Goal: Information Seeking & Learning: Learn about a topic

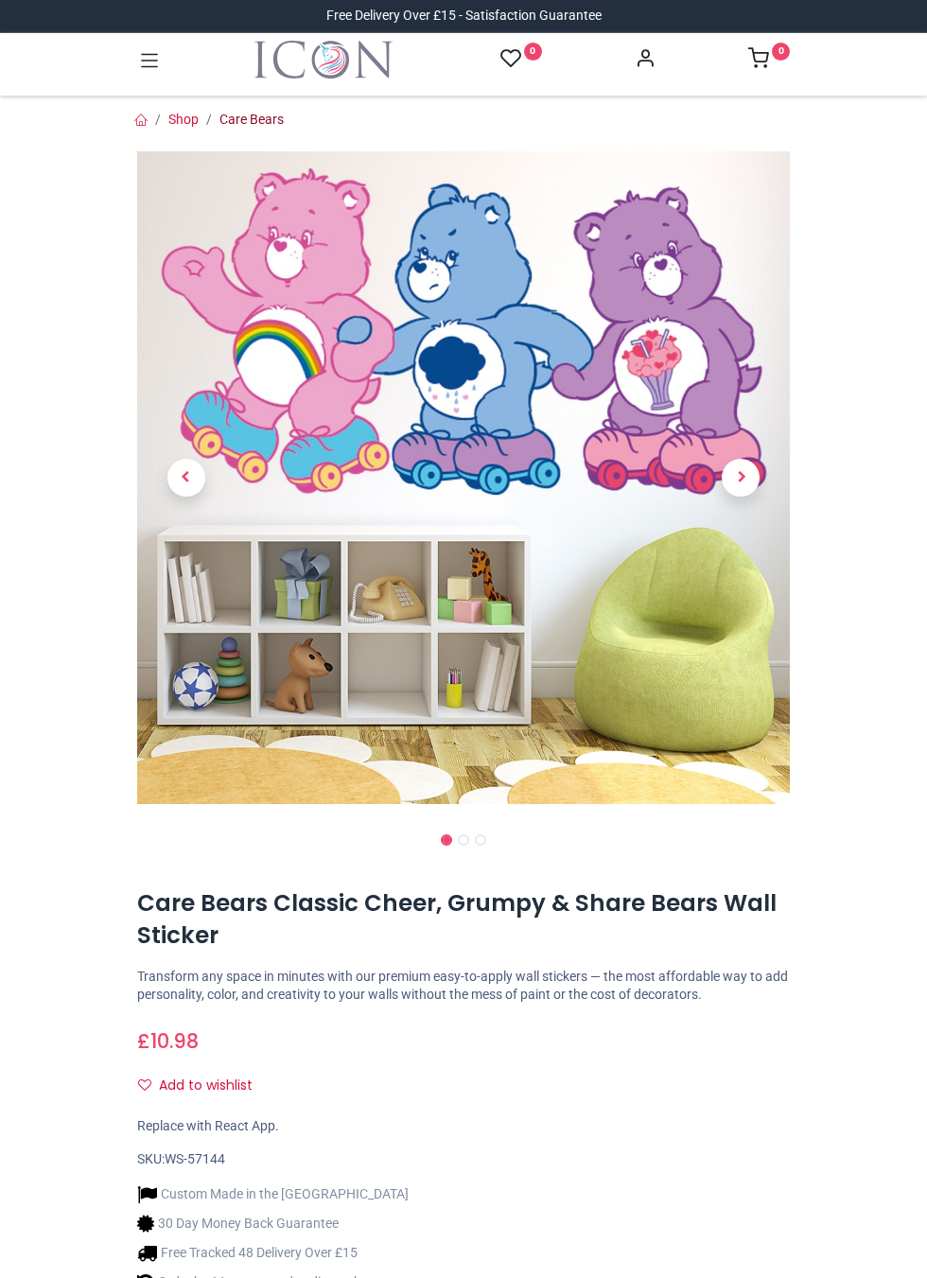
click at [246, 117] on link "Care Bears" at bounding box center [252, 119] width 64 height 15
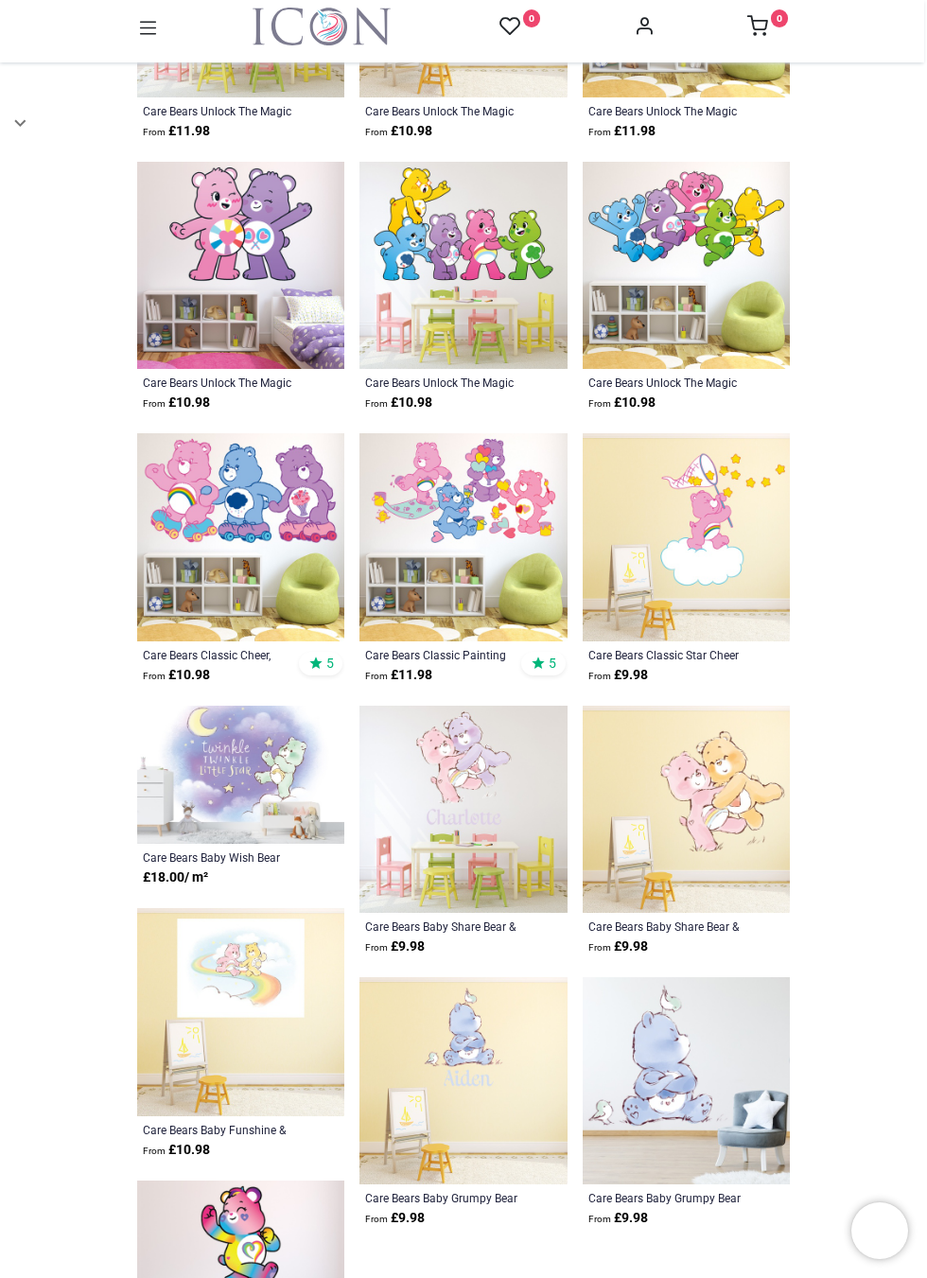
scroll to position [1860, 0]
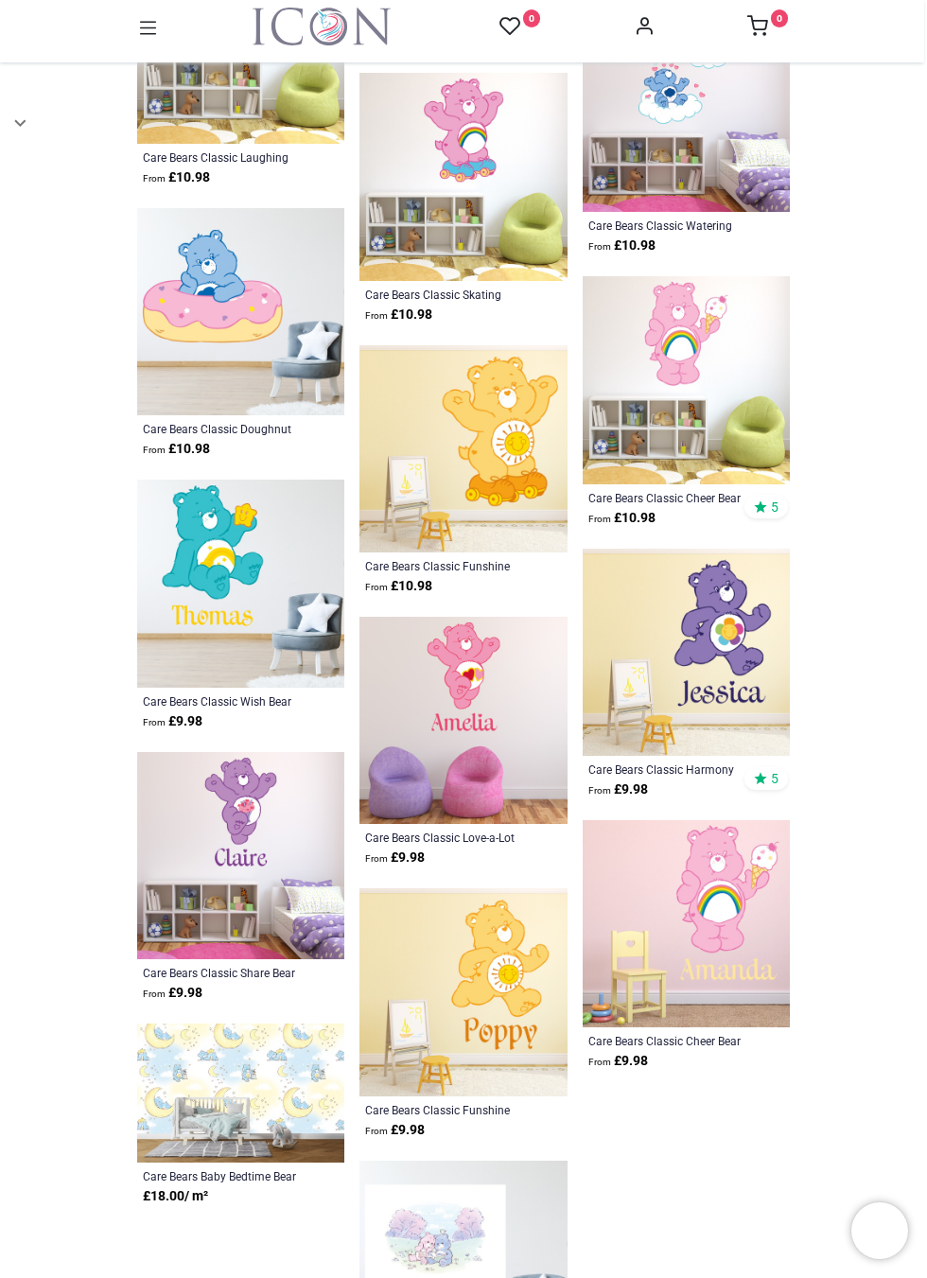
scroll to position [4515, 0]
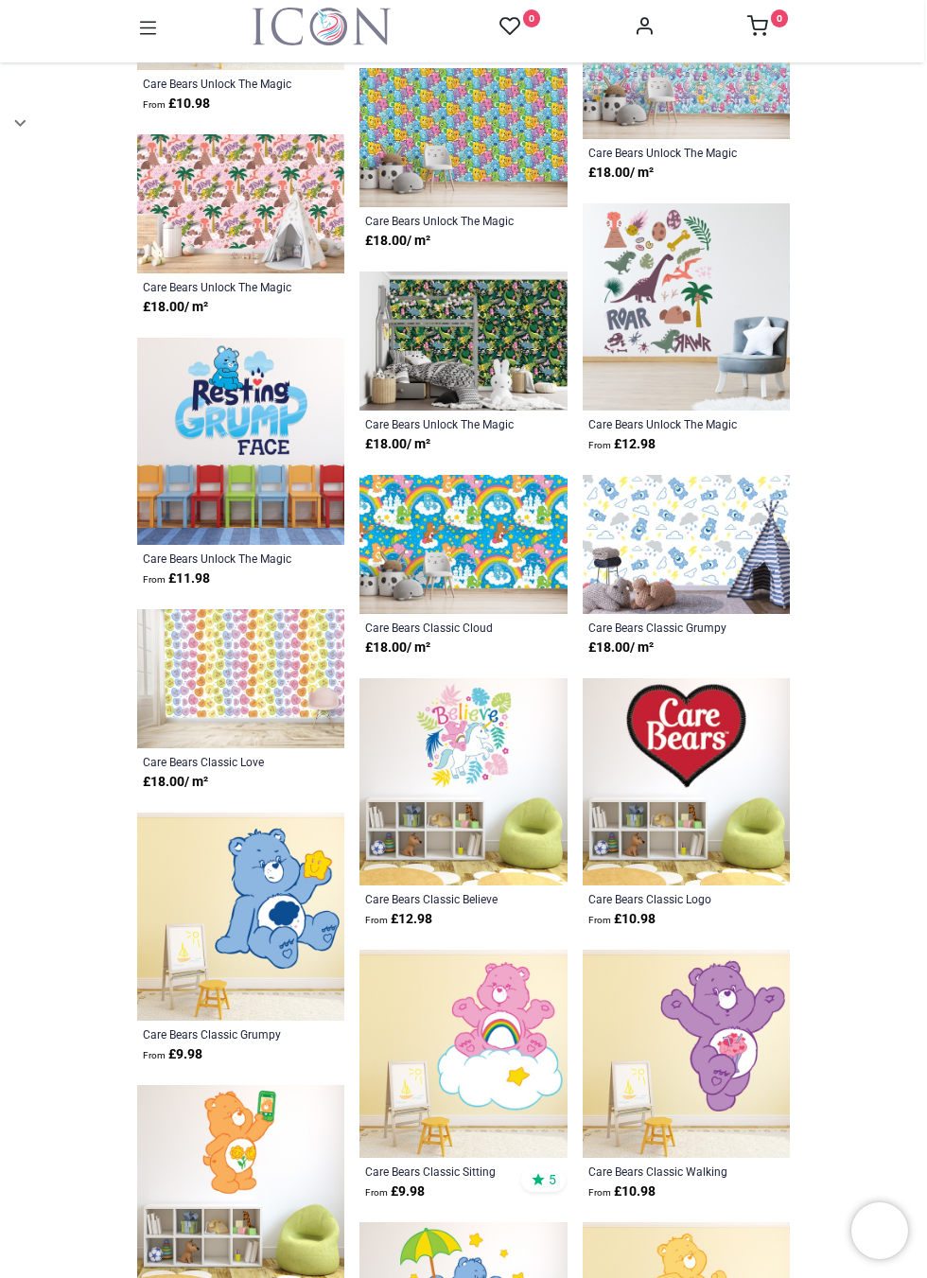
scroll to position [5605, 0]
click at [472, 517] on img at bounding box center [463, 543] width 207 height 139
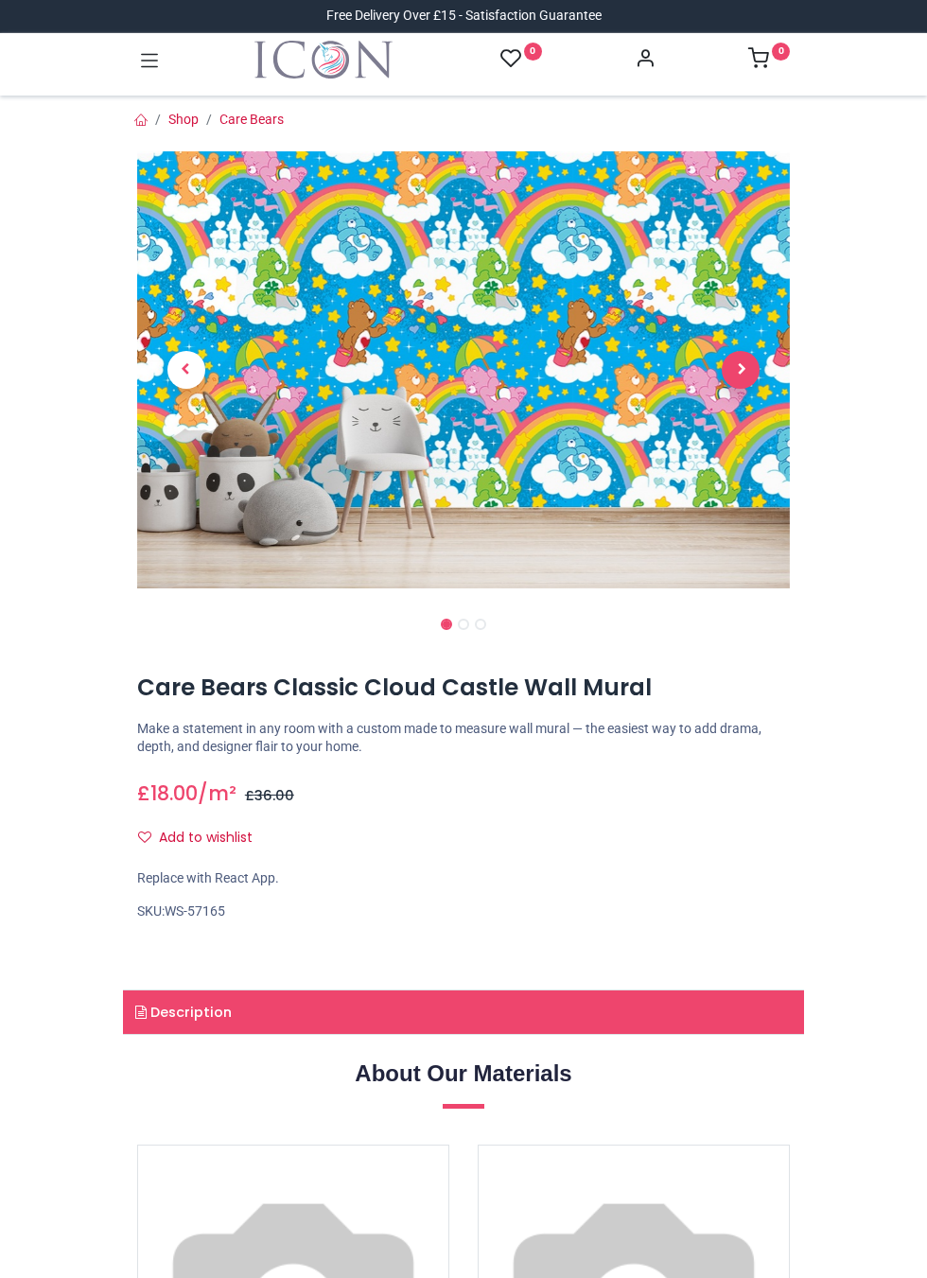
click at [737, 375] on span "Next" at bounding box center [741, 370] width 38 height 38
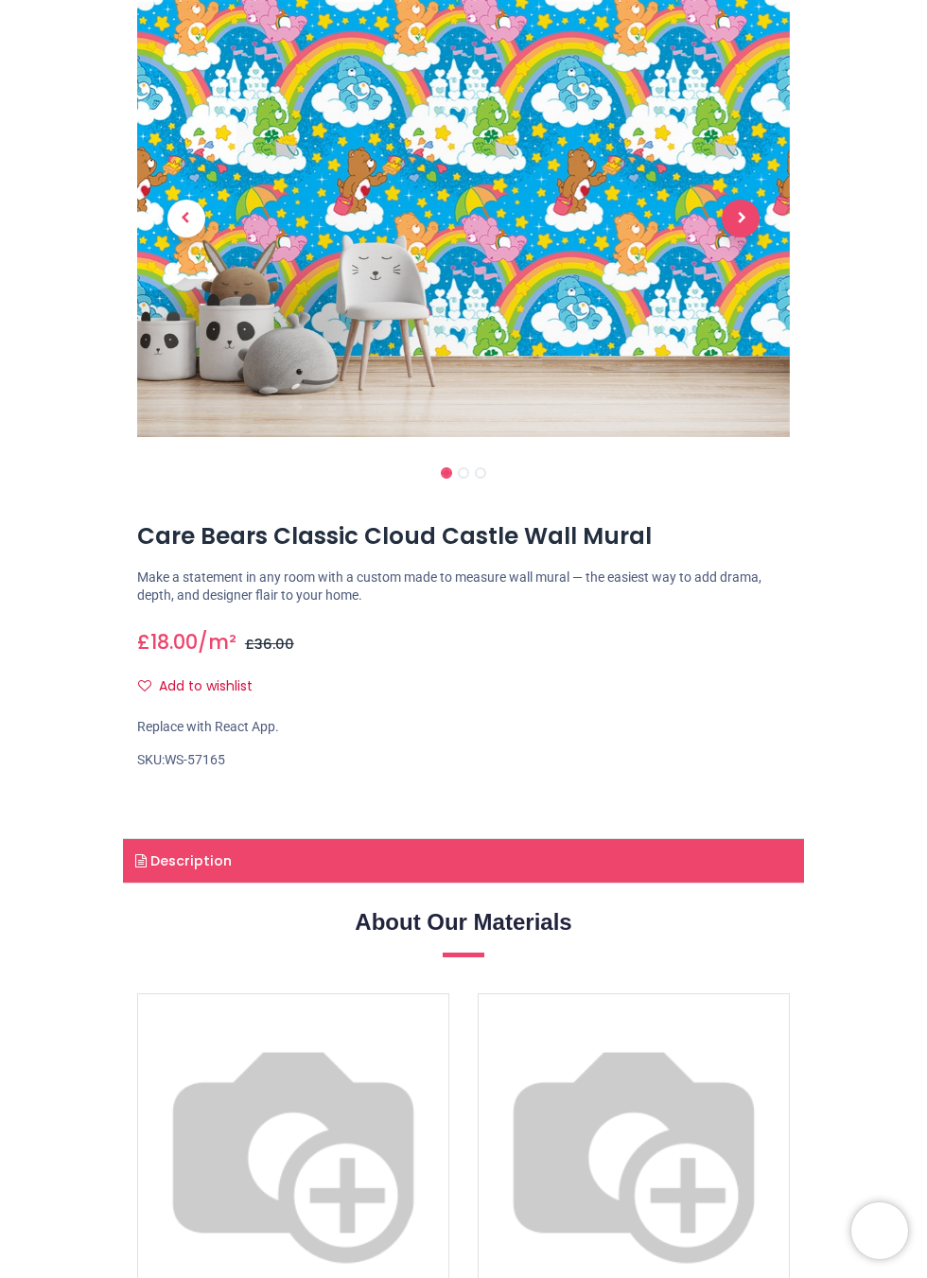
click at [740, 218] on span "Next" at bounding box center [741, 219] width 38 height 38
click at [740, 237] on span "Next" at bounding box center [741, 219] width 38 height 38
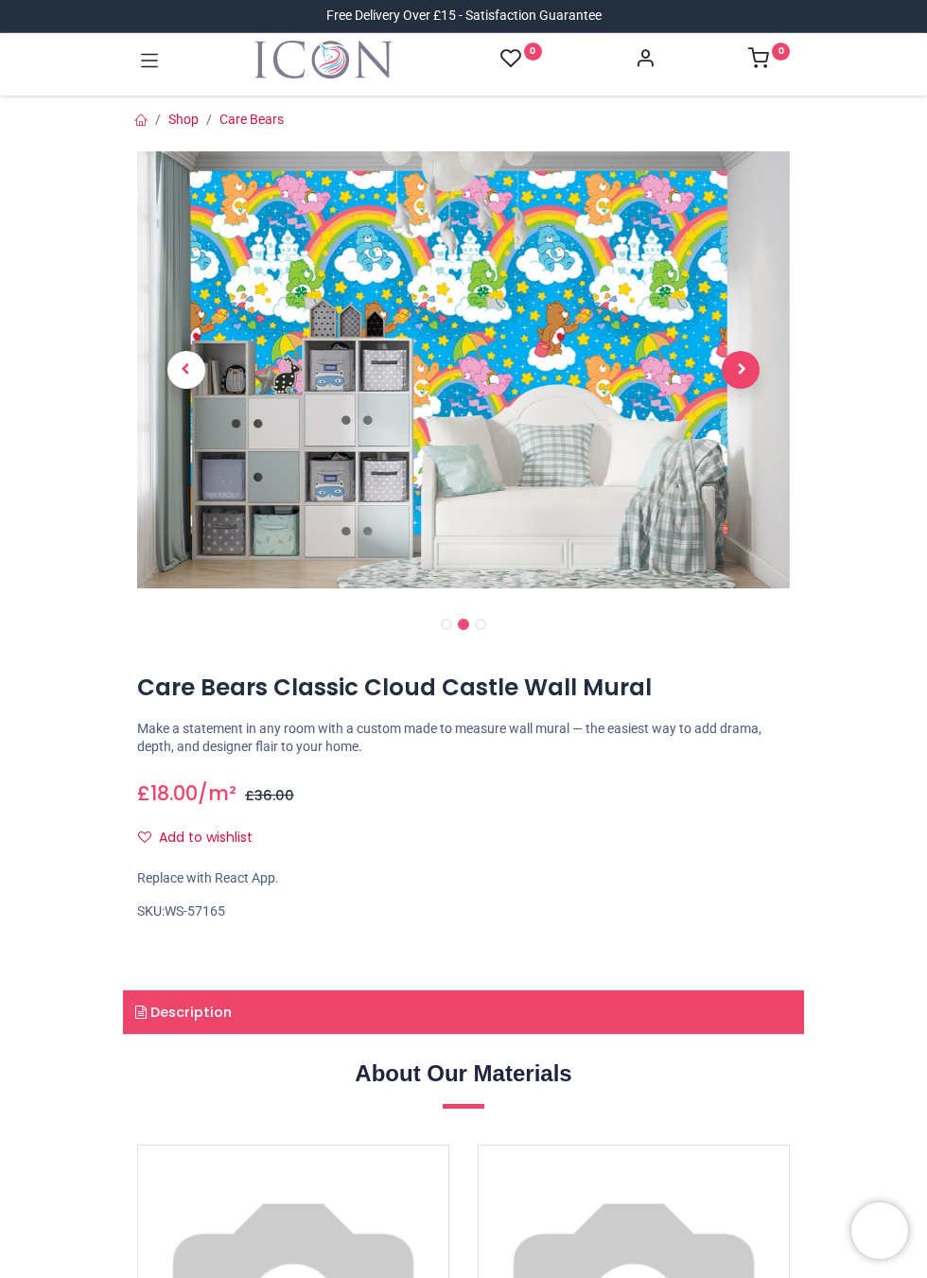
click at [740, 369] on span "Next" at bounding box center [741, 370] width 38 height 38
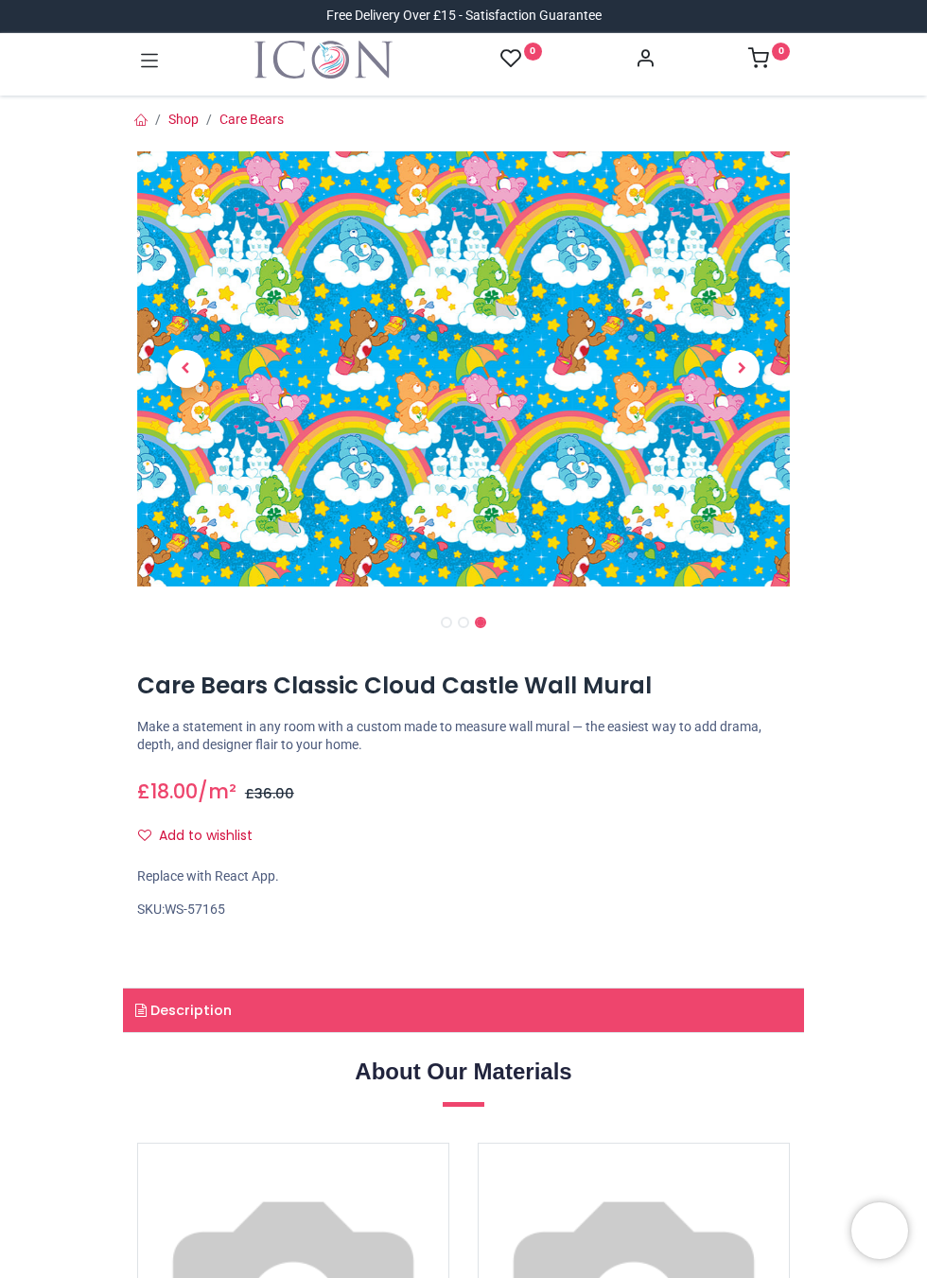
click at [519, 367] on img at bounding box center [463, 368] width 653 height 435
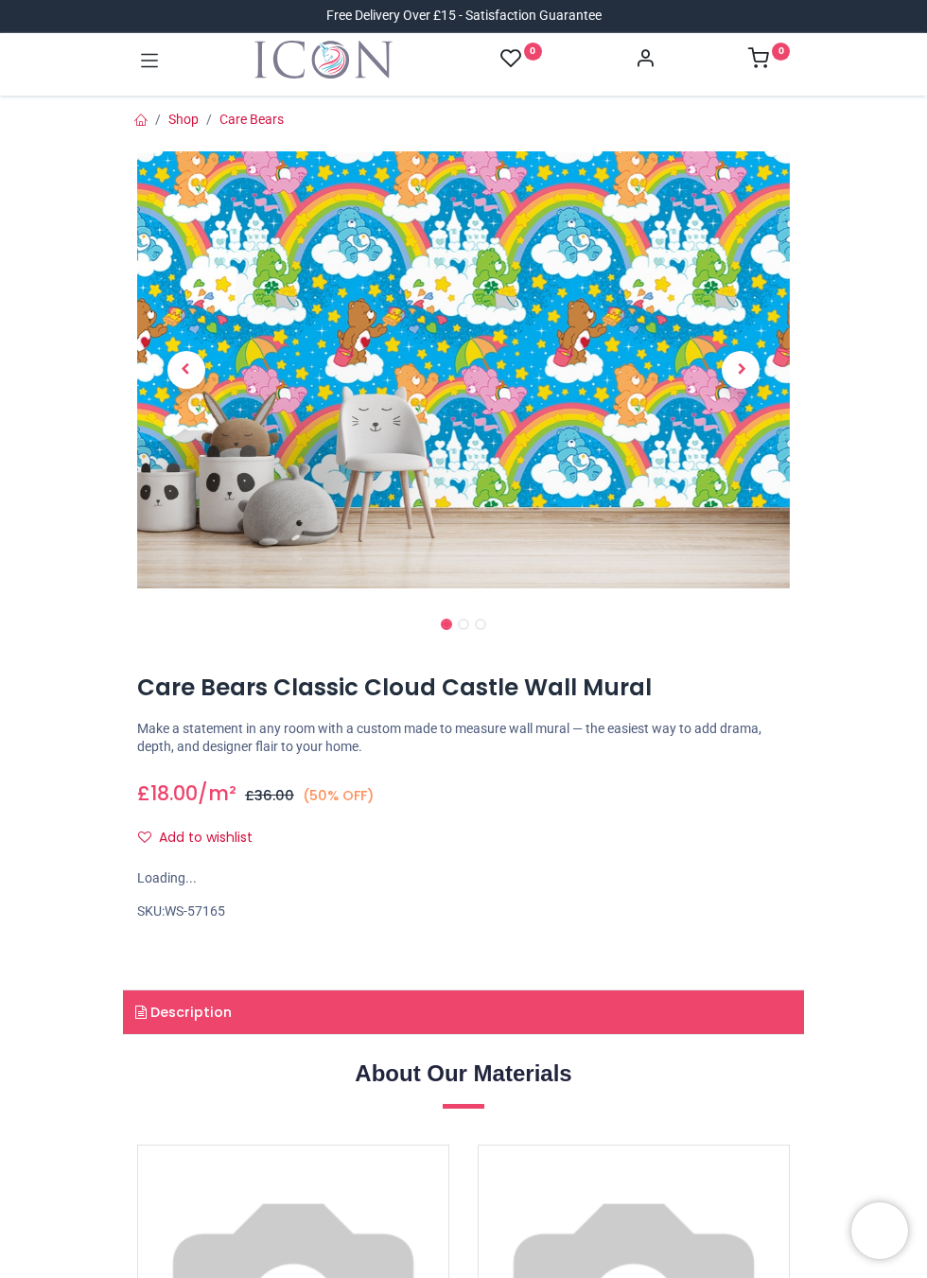
click at [509, 317] on img at bounding box center [463, 369] width 653 height 437
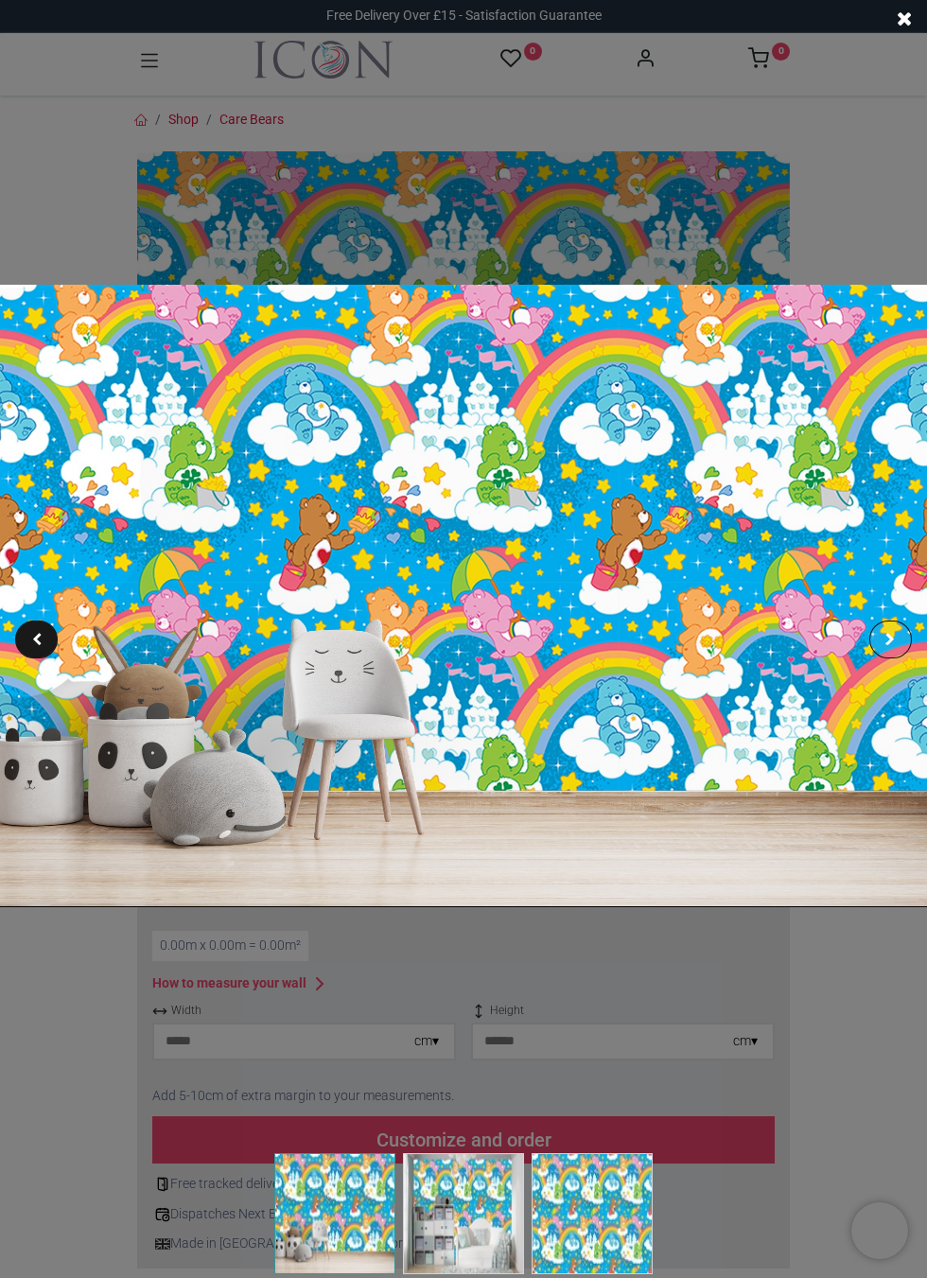
click at [886, 641] on div at bounding box center [890, 640] width 43 height 38
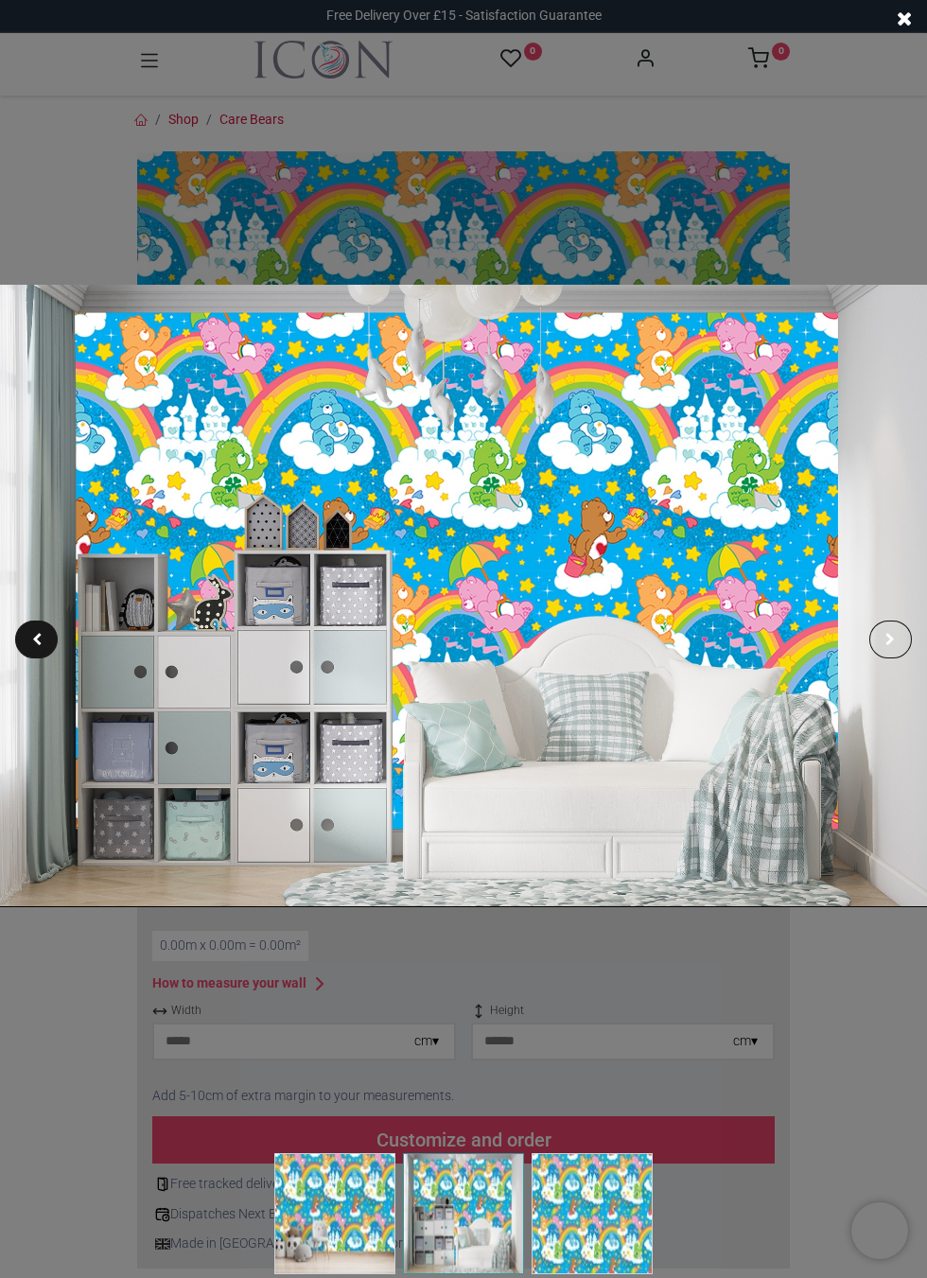
click at [899, 640] on div at bounding box center [890, 640] width 43 height 38
